Goal: Task Accomplishment & Management: Manage account settings

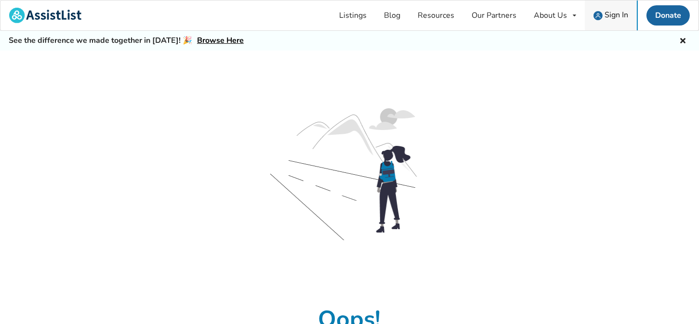
click at [622, 17] on span "Sign In" at bounding box center [617, 15] width 24 height 11
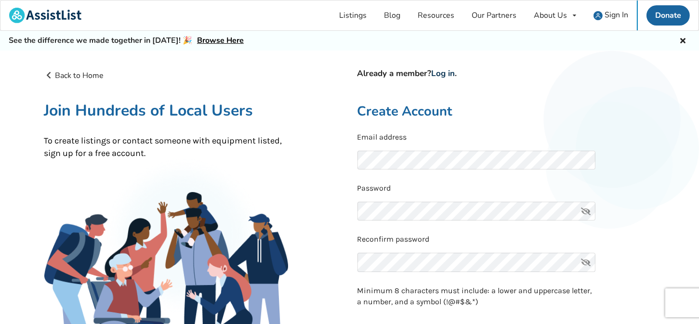
click at [452, 72] on link "Log in" at bounding box center [444, 73] width 24 height 11
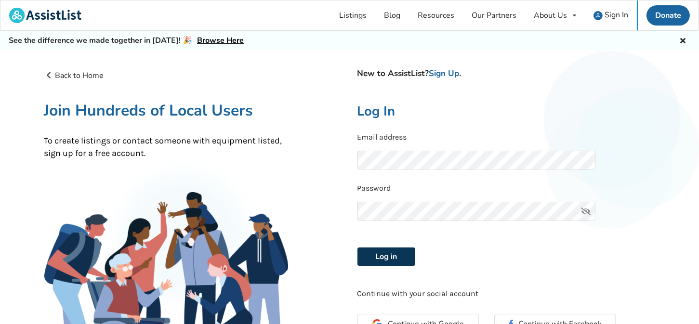
click at [399, 258] on button "Log in" at bounding box center [387, 257] width 58 height 18
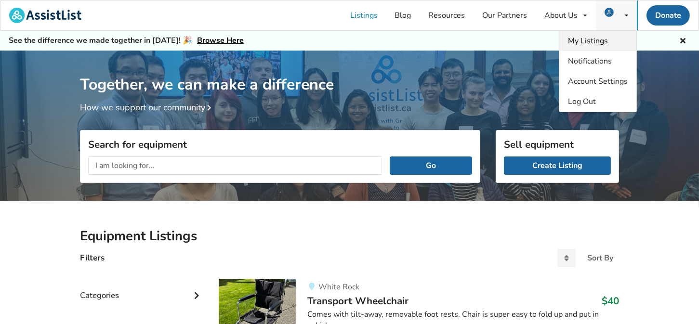
click at [607, 38] on span "My Listings" at bounding box center [588, 41] width 40 height 11
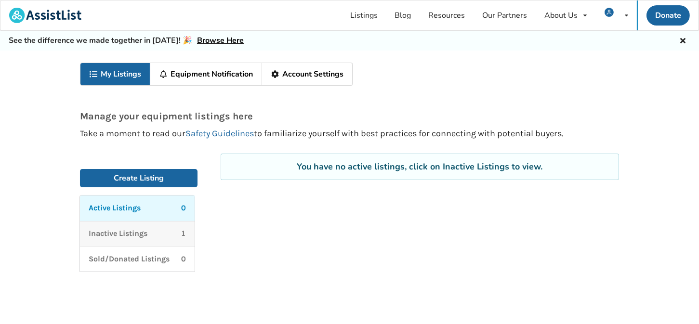
click at [132, 235] on p "Inactive Listings" at bounding box center [118, 233] width 59 height 11
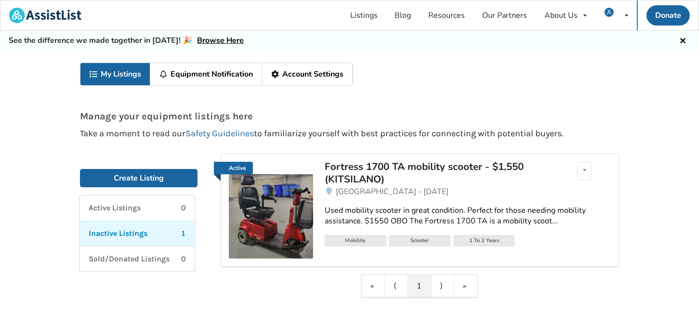
click at [287, 215] on img at bounding box center [271, 216] width 84 height 84
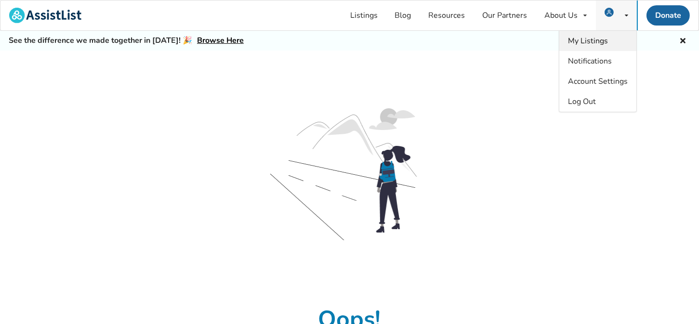
click at [597, 41] on span "My Listings" at bounding box center [588, 41] width 40 height 11
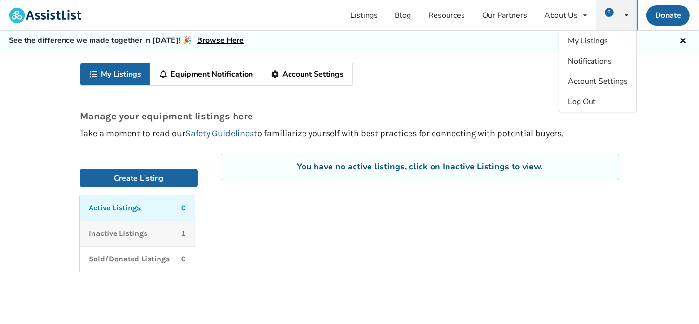
click at [142, 231] on p "Inactive Listings" at bounding box center [118, 233] width 59 height 11
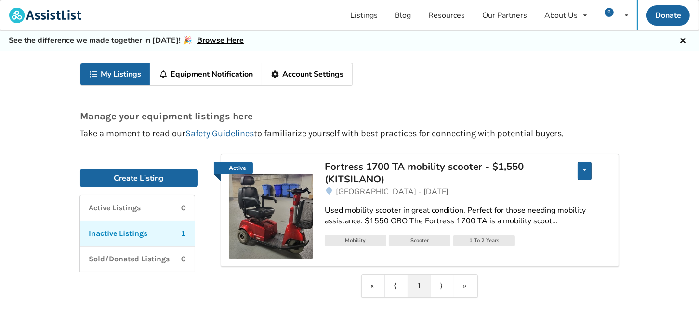
click at [587, 168] on div "Edit listing Renew listing Mark as Sold Delete listing" at bounding box center [585, 171] width 14 height 18
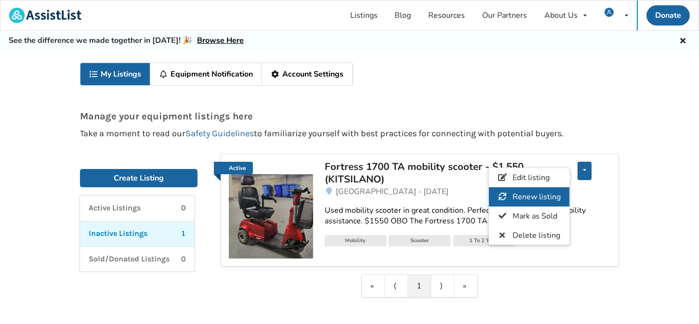
click at [536, 196] on span "Renew listing" at bounding box center [537, 197] width 48 height 11
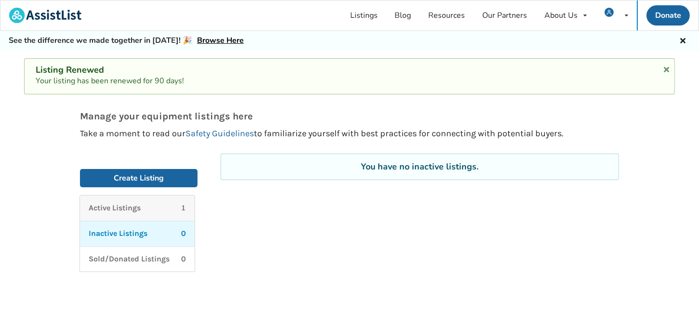
click at [168, 207] on div "Active Listings 1" at bounding box center [137, 208] width 97 height 11
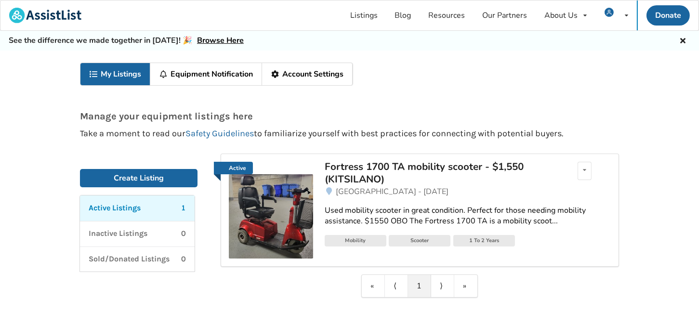
click at [359, 203] on link "Used mobility scooter in great condition. Perfect for those needing mobility as…" at bounding box center [468, 217] width 286 height 38
click at [585, 171] on icon at bounding box center [584, 170] width 3 height 6
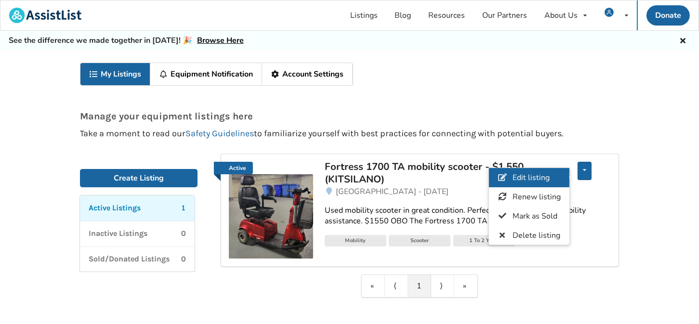
click at [551, 176] on link "Edit listing" at bounding box center [529, 177] width 80 height 19
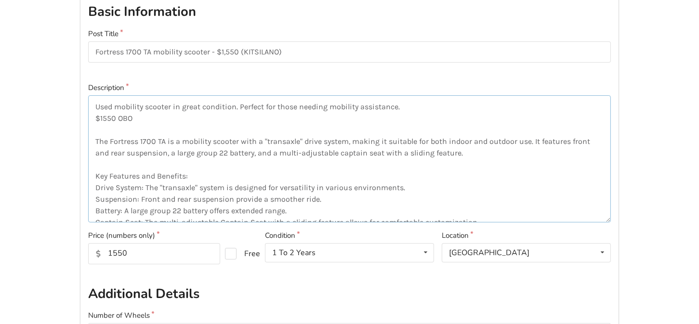
drag, startPoint x: 182, startPoint y: 213, endPoint x: 32, endPoint y: 78, distance: 202.0
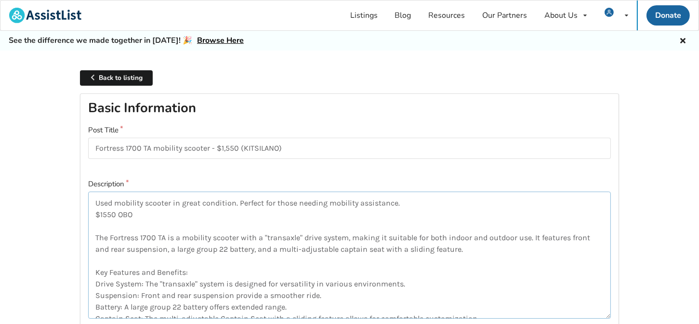
click at [160, 223] on textarea "Used mobility scooter in great condition. Perfect for those needing mobility as…" at bounding box center [349, 255] width 523 height 127
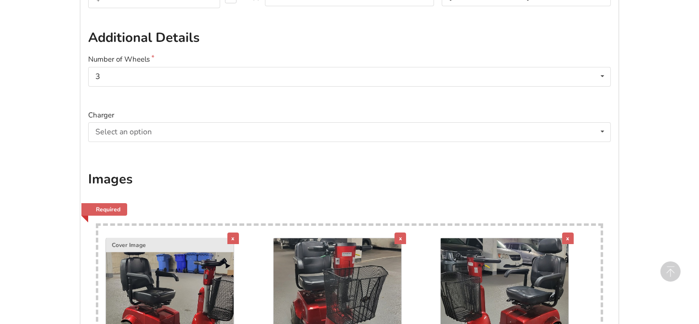
scroll to position [289, 0]
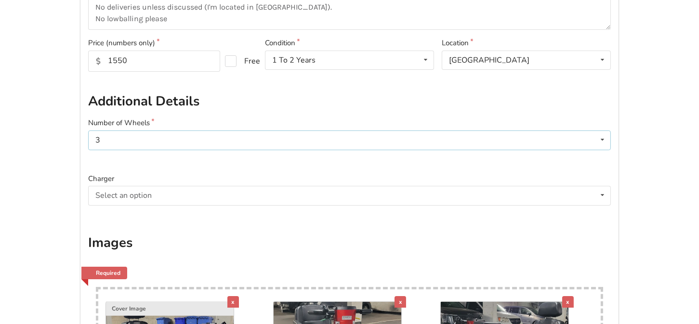
click at [115, 141] on div "3 3 4" at bounding box center [349, 140] width 523 height 19
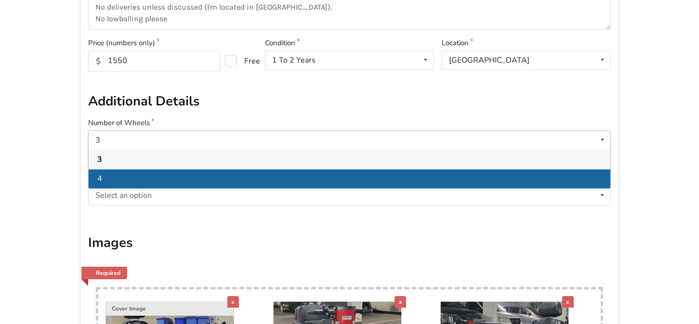
click at [111, 178] on div "4" at bounding box center [350, 178] width 522 height 19
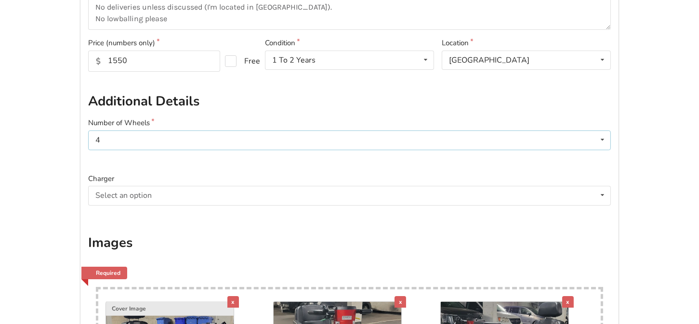
click at [117, 136] on div "4 3 4" at bounding box center [349, 140] width 523 height 19
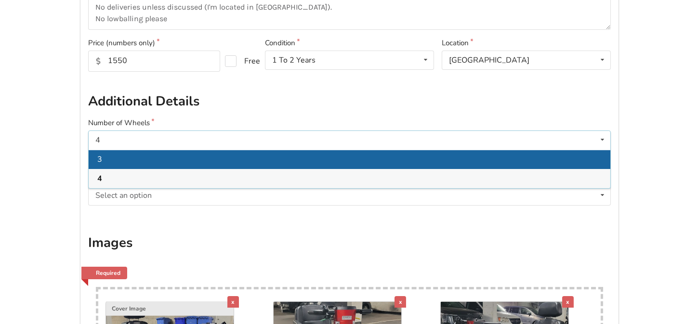
click at [110, 159] on div "3" at bounding box center [350, 159] width 522 height 19
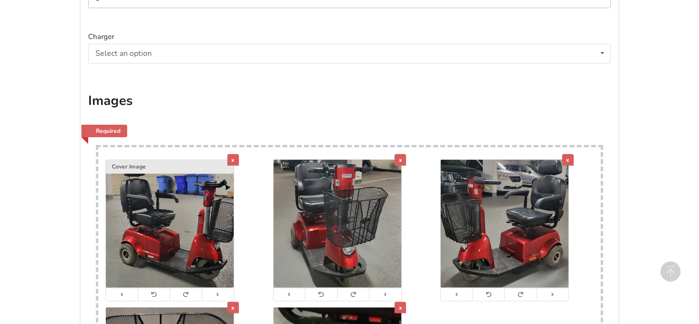
scroll to position [434, 0]
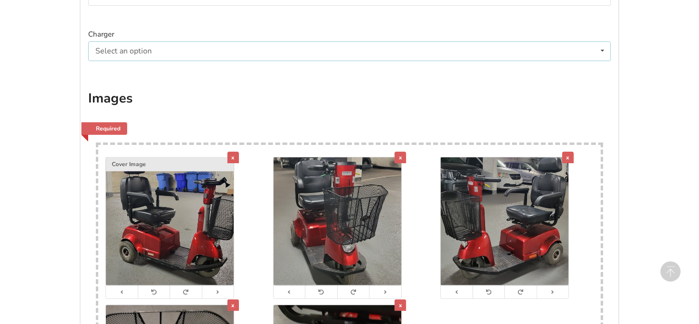
click at [249, 46] on div "Select an option Included Not included" at bounding box center [349, 50] width 523 height 19
click at [214, 69] on div "Included" at bounding box center [350, 70] width 522 height 19
click at [235, 111] on div "Images Required Drop here! x Cover Image x x x x Click or drop images here" at bounding box center [349, 281] width 523 height 382
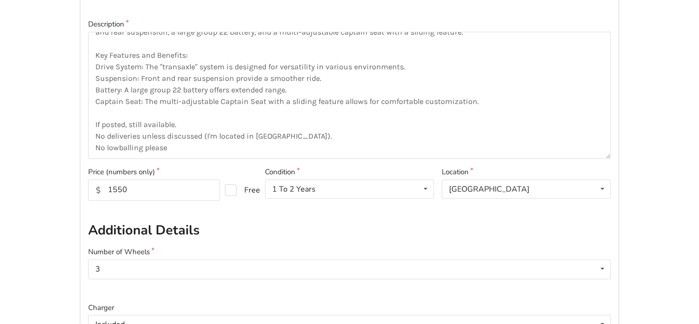
scroll to position [145, 0]
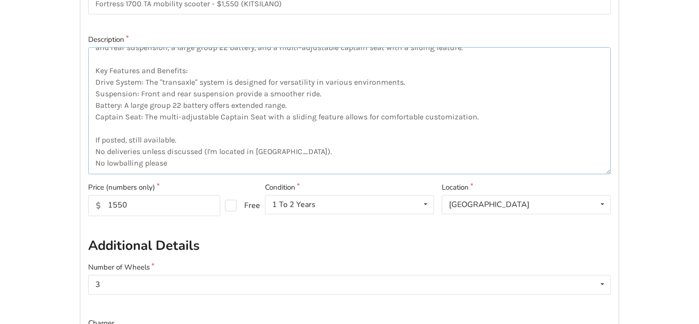
click at [278, 122] on textarea "Used mobility scooter in great condition. Perfect for those needing mobility as…" at bounding box center [349, 110] width 523 height 127
click at [238, 150] on textarea "Used mobility scooter in great condition. Perfect for those needing mobility as…" at bounding box center [349, 110] width 523 height 127
click at [301, 152] on textarea "Used mobility scooter in great condition. Perfect for those needing mobility as…" at bounding box center [349, 110] width 523 height 127
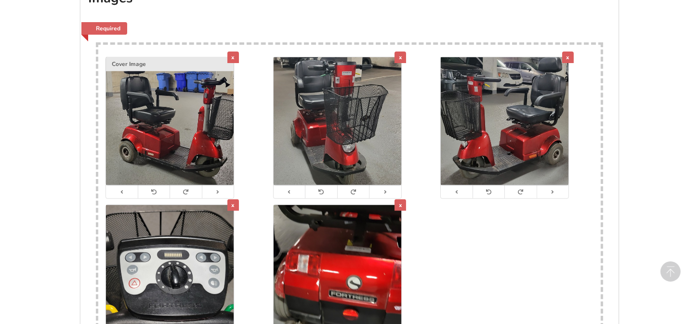
scroll to position [675, 0]
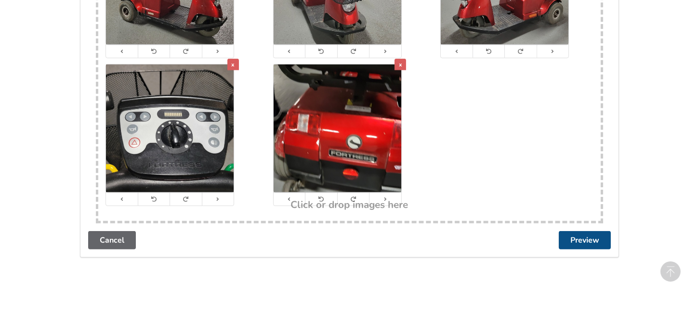
click at [572, 239] on button "Preview" at bounding box center [585, 240] width 52 height 18
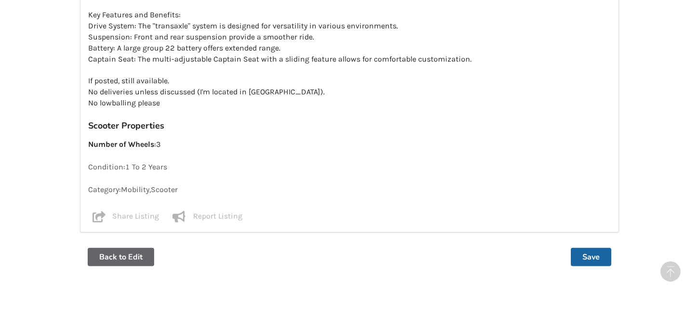
scroll to position [901, 0]
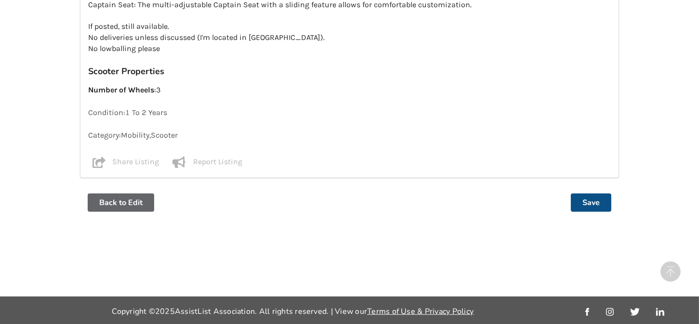
click at [593, 195] on button "Save" at bounding box center [591, 203] width 40 height 18
